Goal: Task Accomplishment & Management: Manage account settings

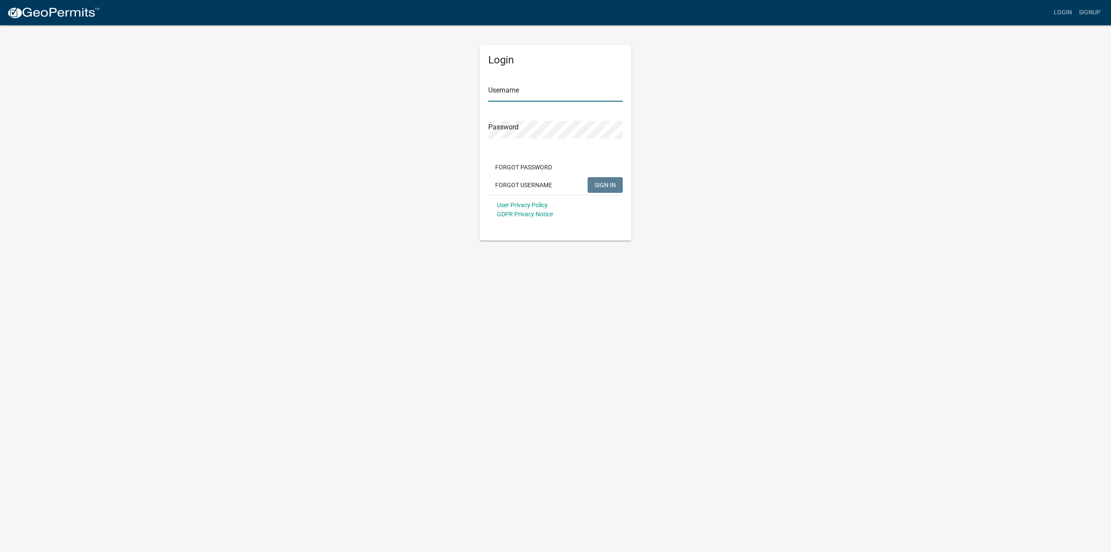
type input "jlane"
click at [616, 184] on span "SIGN IN" at bounding box center [605, 184] width 21 height 7
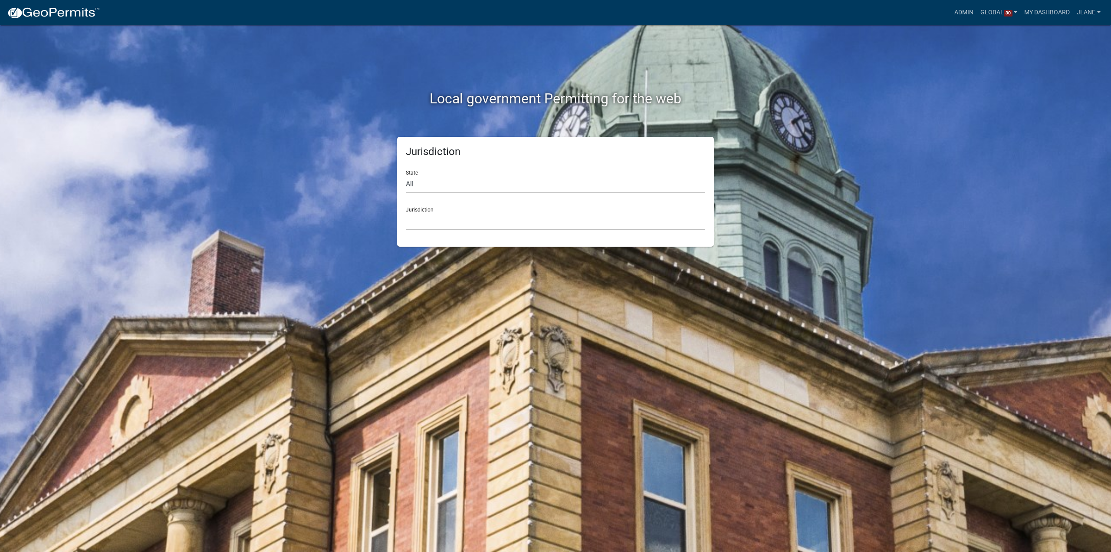
click at [456, 215] on select "[GEOGRAPHIC_DATA], [US_STATE] [GEOGRAPHIC_DATA], [US_STATE][PERSON_NAME][GEOGRA…" at bounding box center [556, 221] width 300 height 18
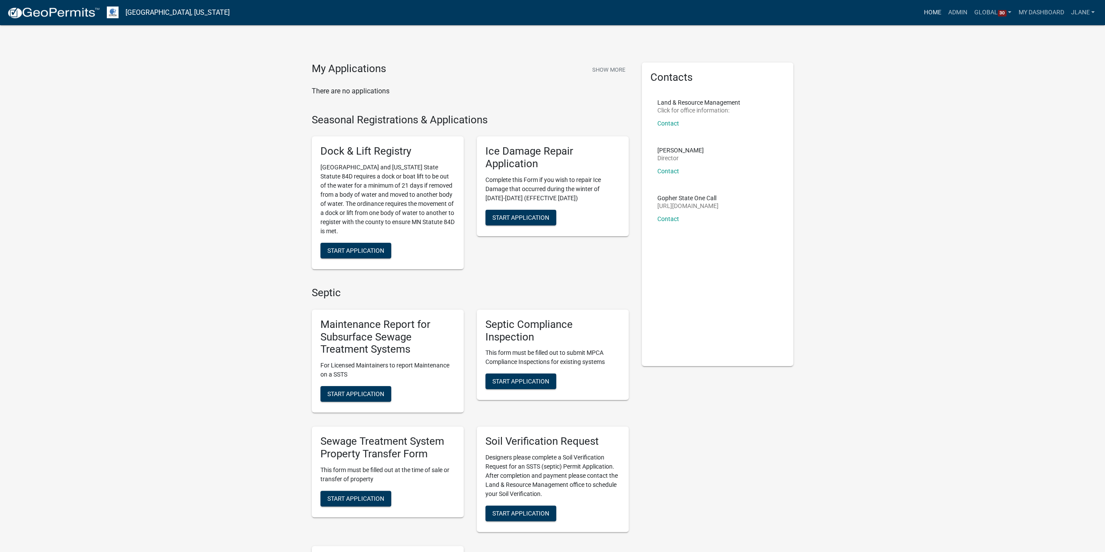
click at [939, 13] on link "Home" at bounding box center [932, 12] width 24 height 16
click at [953, 14] on link "Admin" at bounding box center [958, 12] width 26 height 16
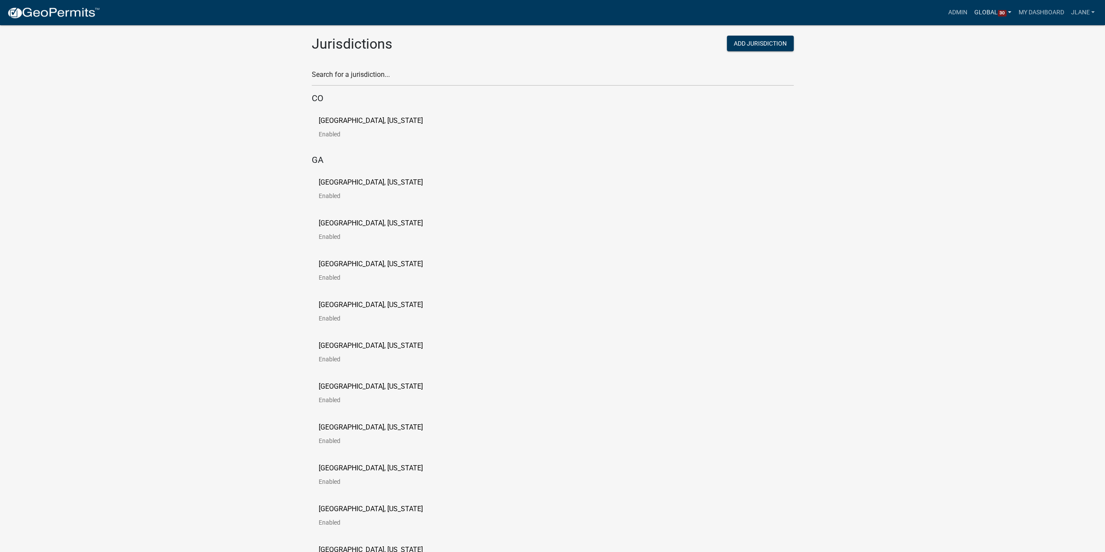
click at [986, 11] on link "Global 30" at bounding box center [993, 12] width 44 height 16
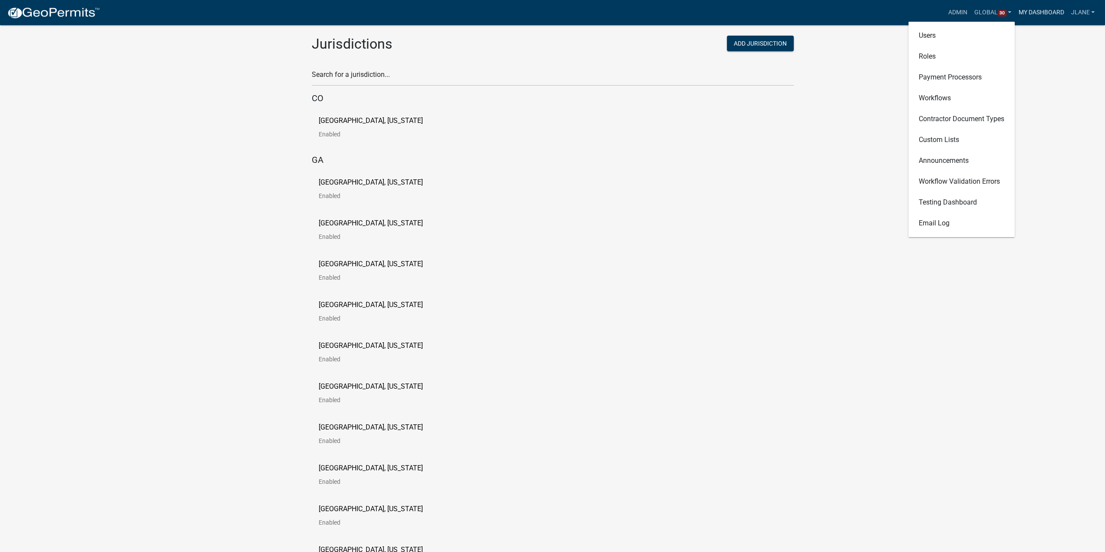
click at [1032, 13] on link "My Dashboard" at bounding box center [1040, 12] width 53 height 16
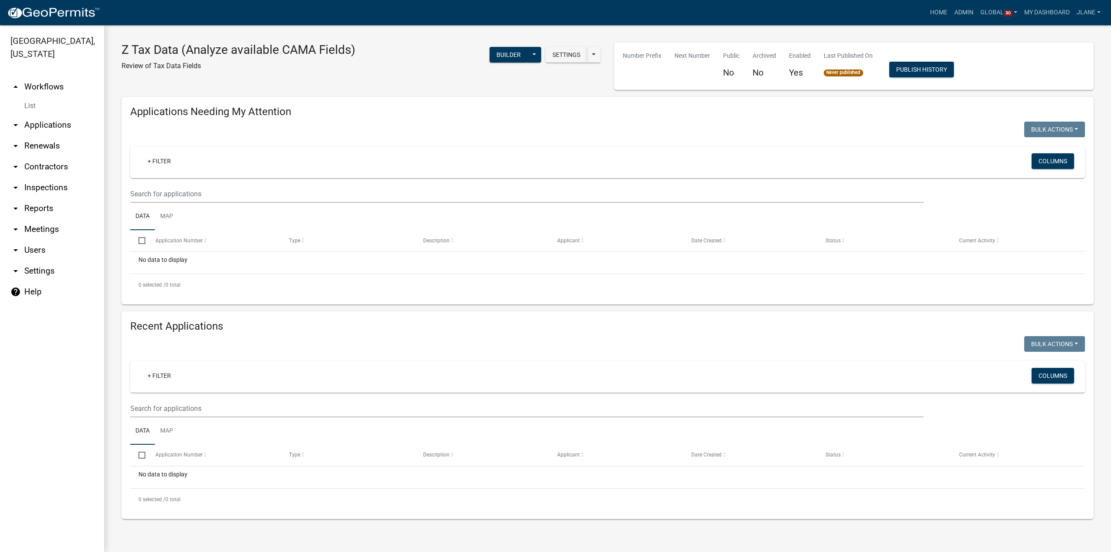
click at [13, 122] on icon "arrow_drop_down" at bounding box center [15, 125] width 10 height 10
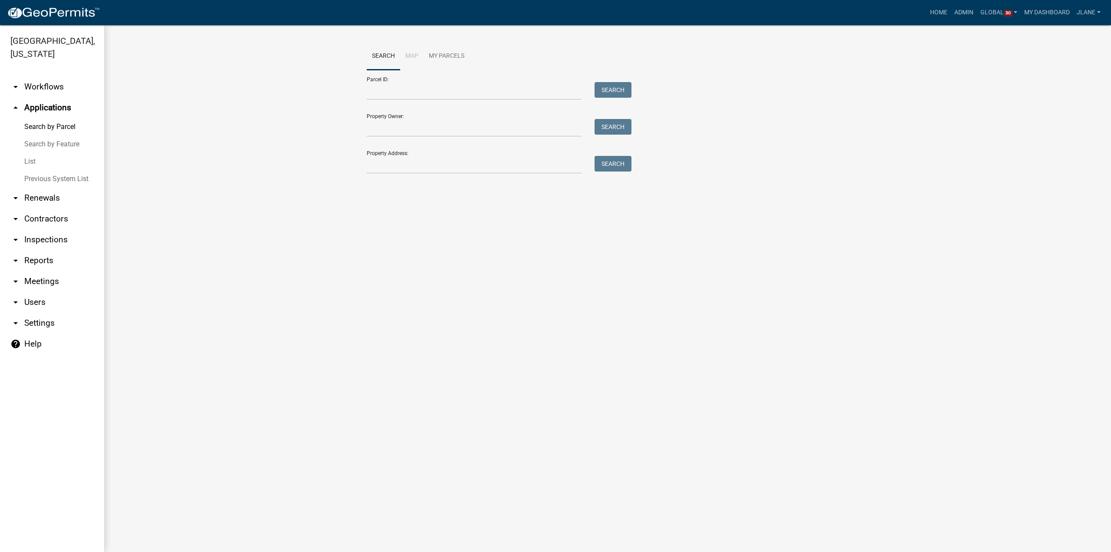
click at [16, 108] on icon "arrow_drop_up" at bounding box center [15, 107] width 10 height 10
click at [17, 94] on link "arrow_drop_down Workflows" at bounding box center [52, 86] width 104 height 21
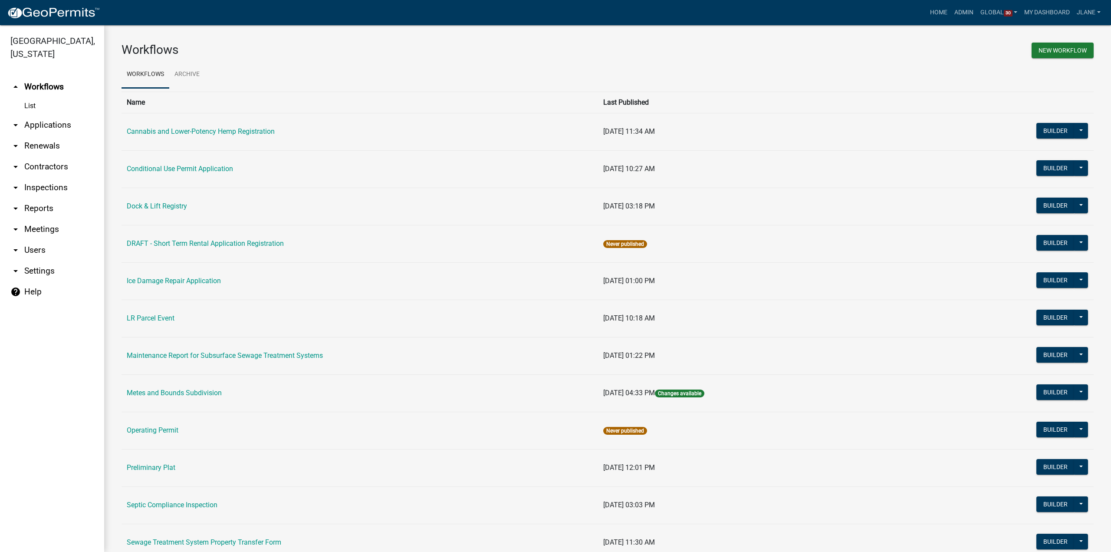
click at [30, 106] on link "List" at bounding box center [52, 105] width 104 height 17
click at [38, 83] on link "arrow_drop_up Workflows" at bounding box center [52, 86] width 104 height 21
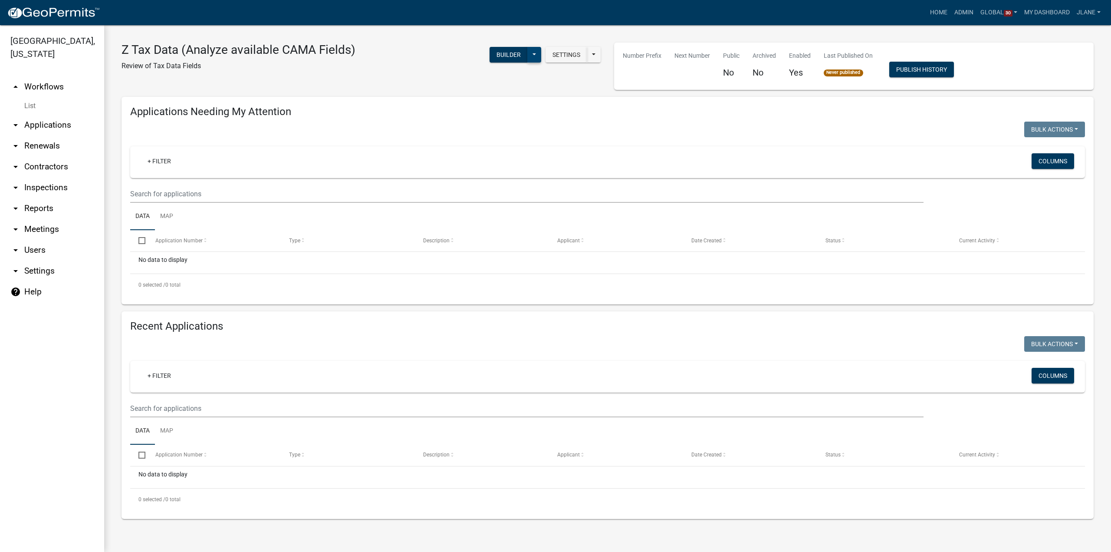
click at [534, 55] on button at bounding box center [534, 55] width 14 height 16
click at [573, 57] on button "Settings" at bounding box center [567, 55] width 42 height 16
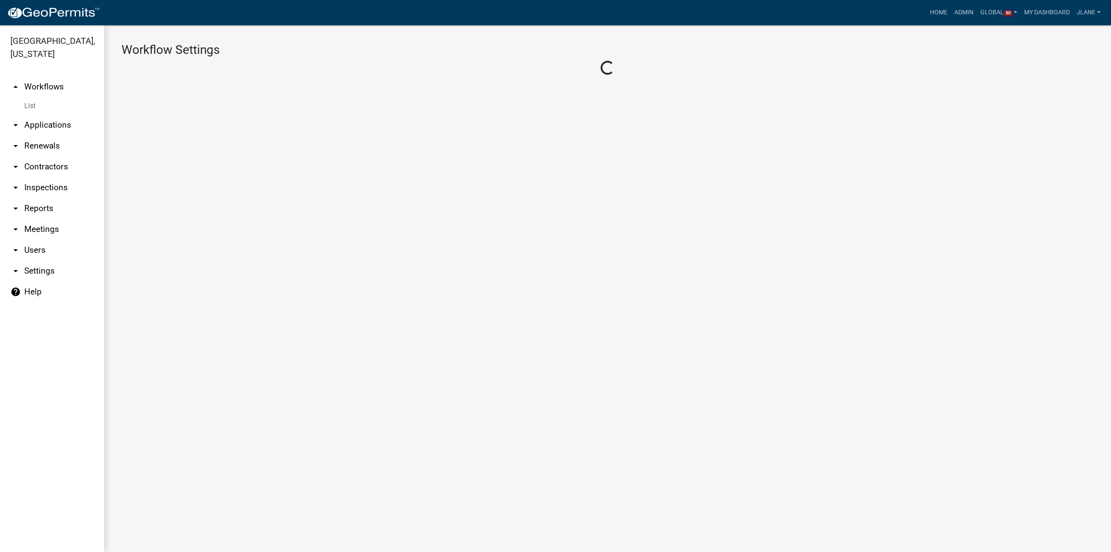
select select "3"
select select
